Goal: Task Accomplishment & Management: Use online tool/utility

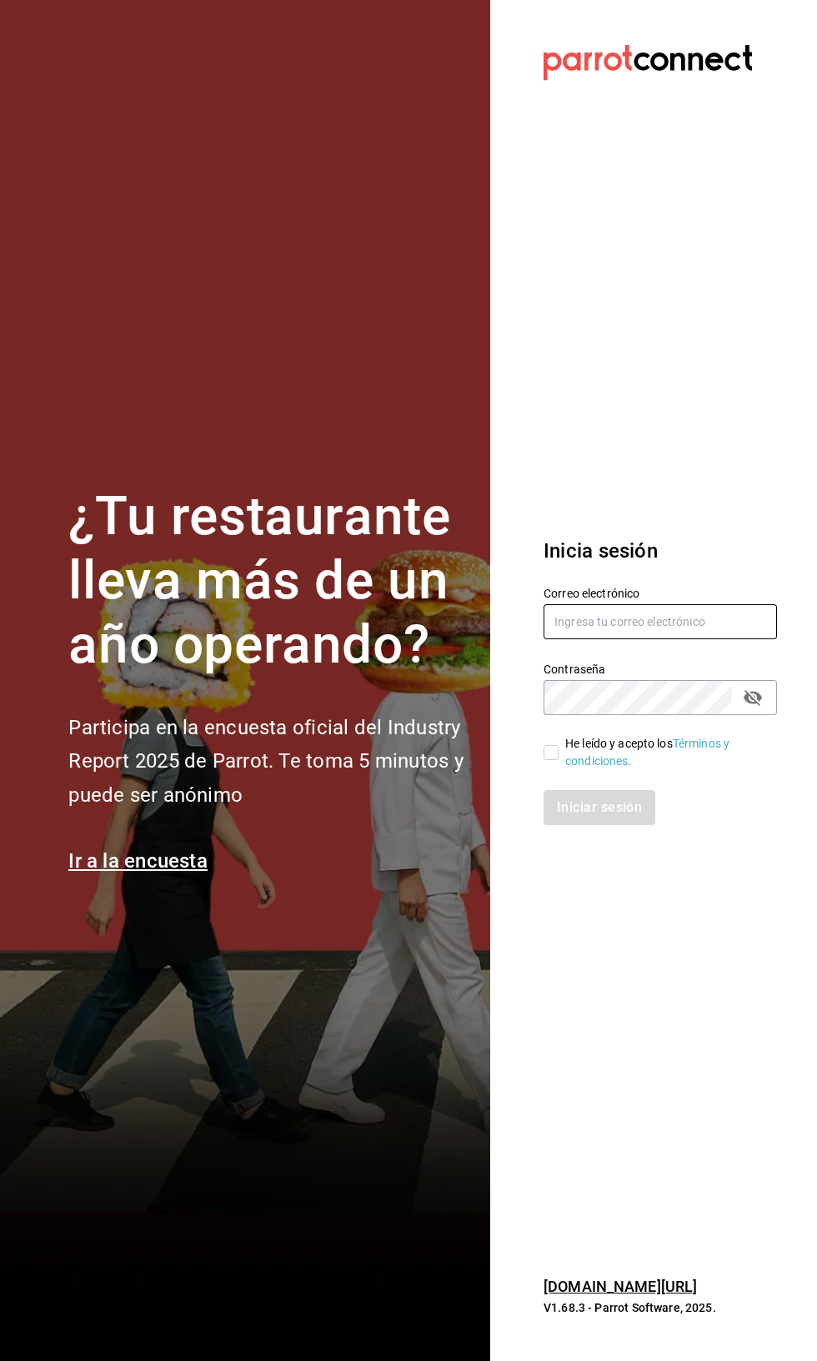
click at [674, 639] on input "text" at bounding box center [659, 621] width 233 height 35
type input "Claudiamunoz.escobar@gmail.com"
click at [579, 768] on link "Términos y condiciones." at bounding box center [647, 752] width 164 height 31
click at [551, 760] on input "He leído y acepto los Términos y condiciones." at bounding box center [550, 752] width 15 height 15
checkbox input "true"
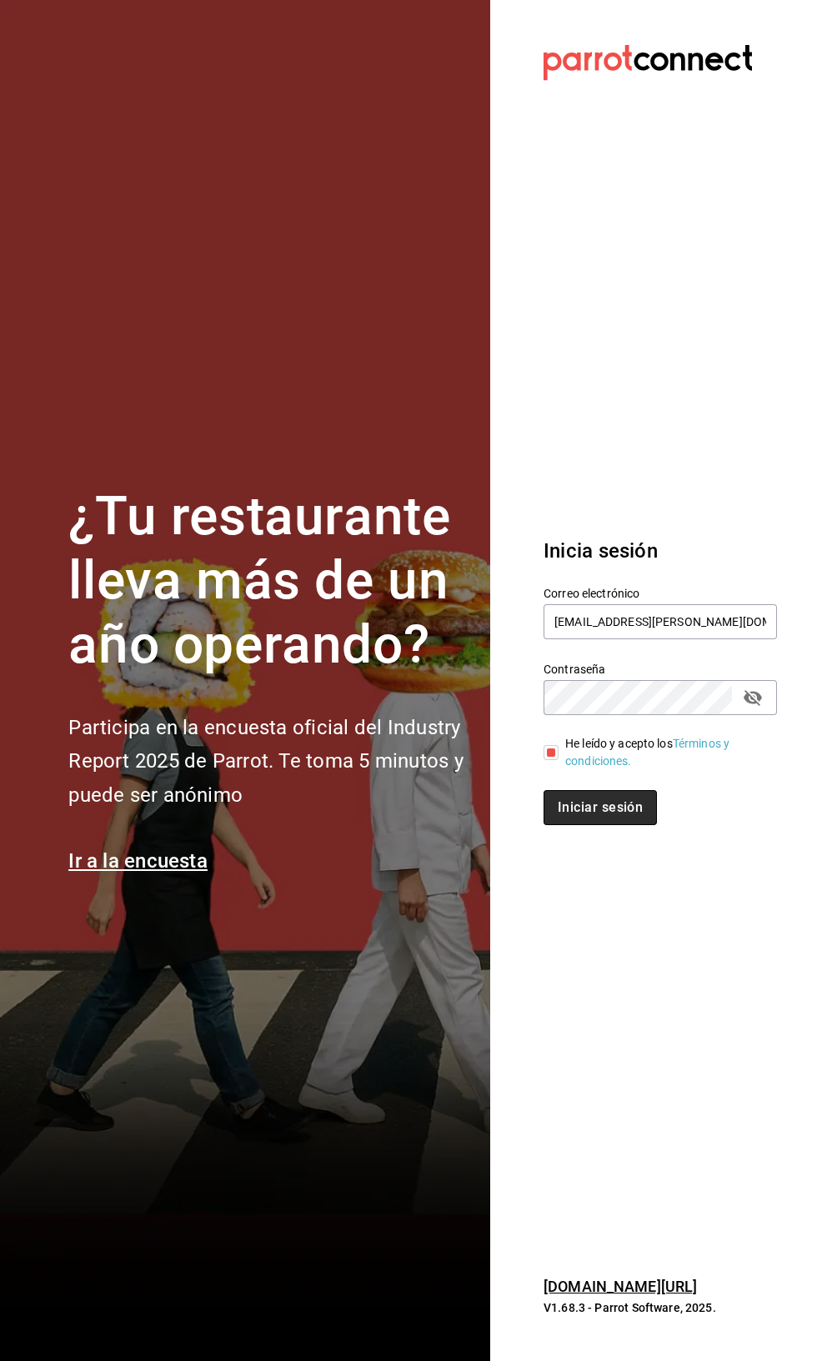
click at [601, 825] on button "Iniciar sesión" at bounding box center [599, 807] width 113 height 35
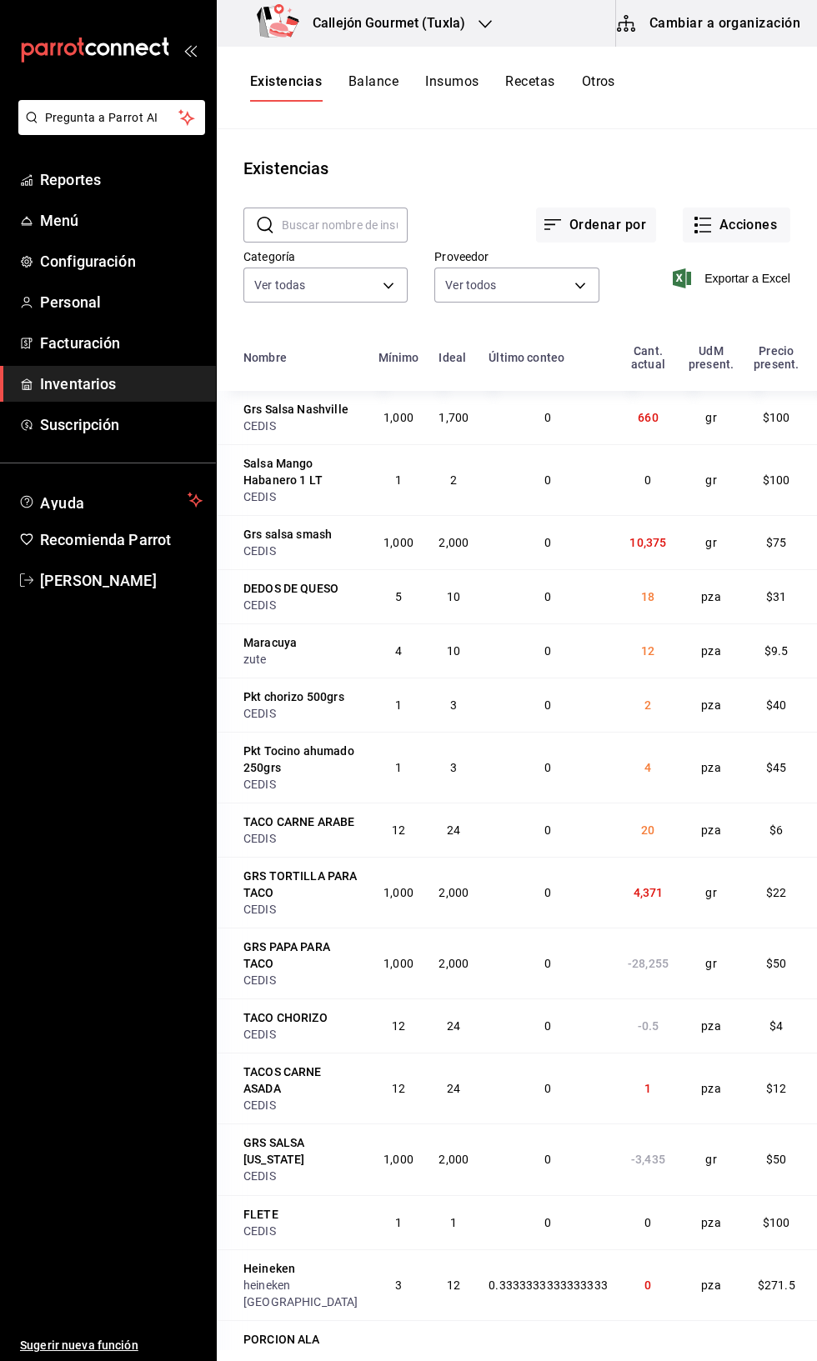
click at [342, 225] on input "text" at bounding box center [345, 224] width 126 height 33
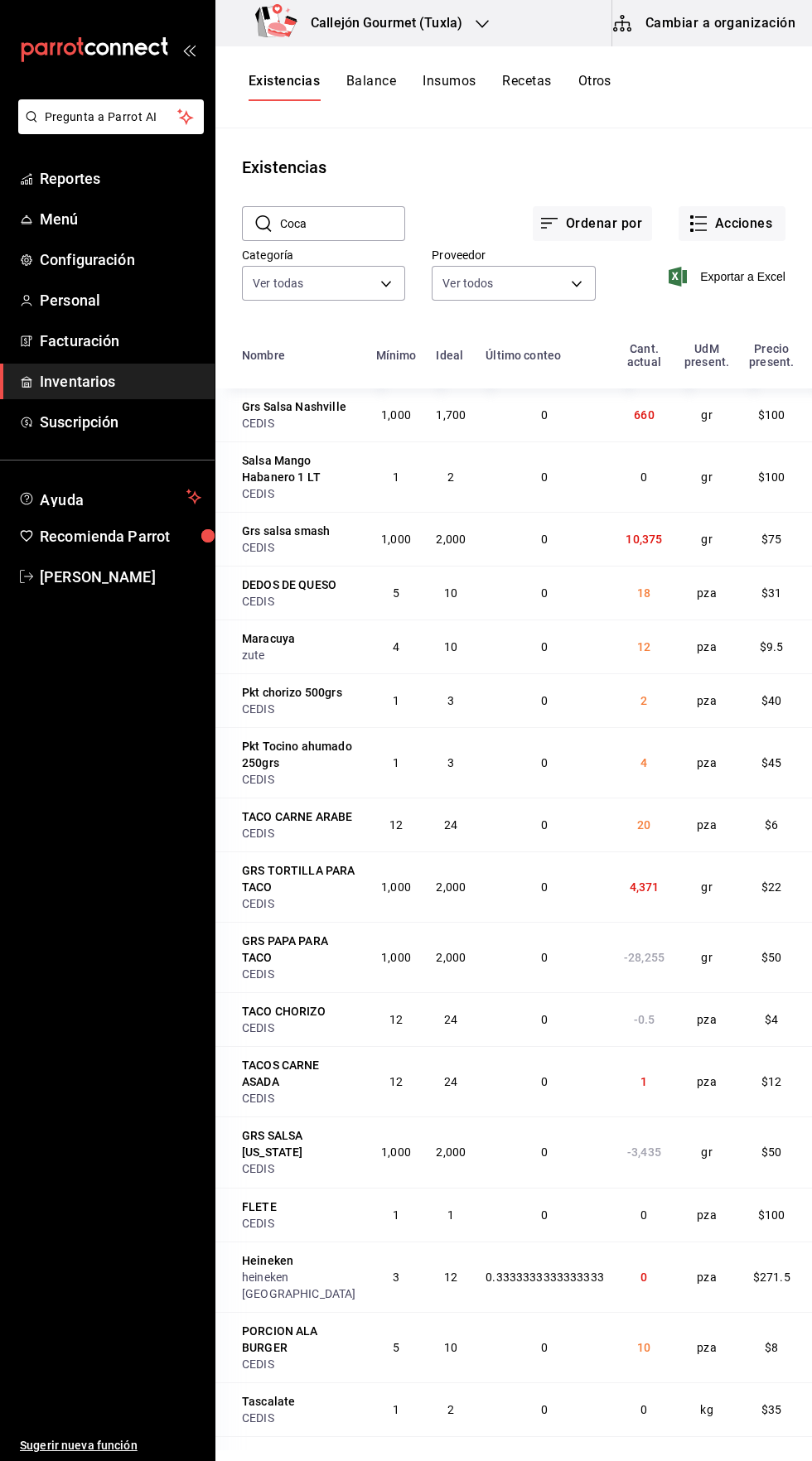
type input "Coca"
